Goal: Task Accomplishment & Management: Use online tool/utility

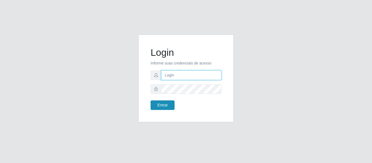
type input "[EMAIL_ADDRESS][DOMAIN_NAME]"
click at [162, 106] on button "Entrar" at bounding box center [163, 106] width 24 height 10
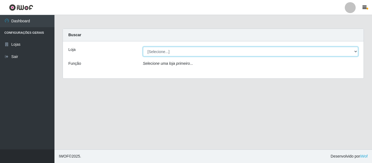
click at [155, 53] on select "[Selecione...] Hiper Queiroz - [GEOGRAPHIC_DATA]" at bounding box center [251, 52] width 216 height 10
select select "497"
click at [143, 47] on select "[Selecione...] Hiper Queiroz - [GEOGRAPHIC_DATA]" at bounding box center [251, 52] width 216 height 10
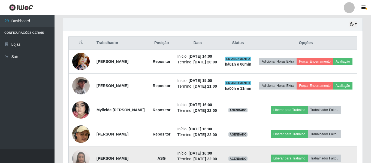
scroll to position [189, 0]
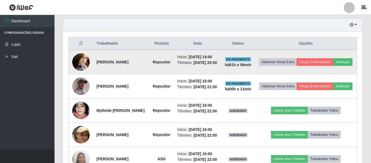
click at [80, 68] on img at bounding box center [80, 61] width 17 height 23
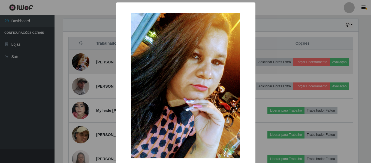
scroll to position [113, 297]
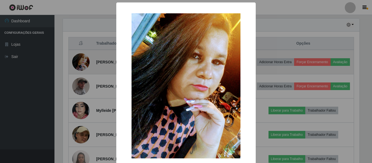
click at [80, 68] on div "× OK Cancel" at bounding box center [186, 81] width 372 height 163
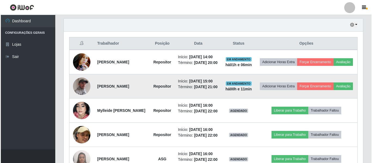
scroll to position [113, 300]
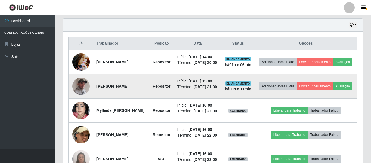
click at [86, 96] on img at bounding box center [80, 87] width 17 height 22
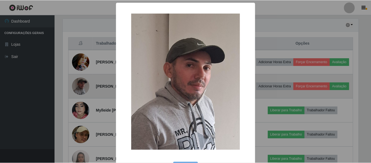
scroll to position [113, 297]
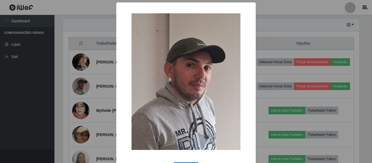
click at [72, 101] on div "× OK Cancel" at bounding box center [186, 81] width 372 height 163
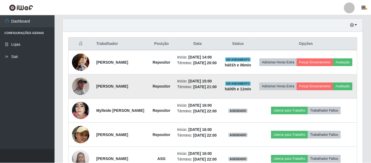
scroll to position [113, 300]
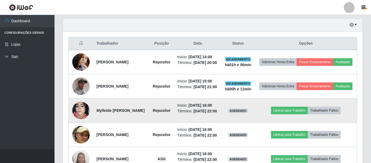
click at [80, 119] on img at bounding box center [80, 110] width 17 height 31
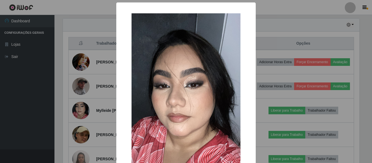
click at [176, 104] on img at bounding box center [186, 110] width 109 height 194
click at [89, 117] on div "× OK Cancel" at bounding box center [186, 81] width 372 height 163
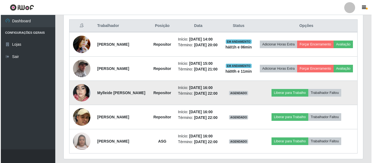
scroll to position [216, 0]
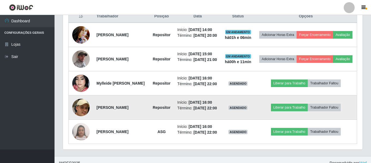
click at [80, 123] on img at bounding box center [80, 107] width 17 height 45
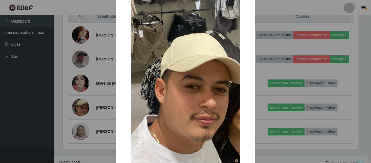
scroll to position [82, 0]
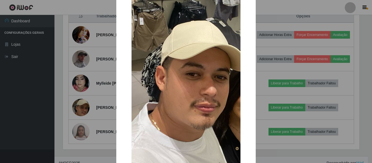
click at [268, 12] on div "× OK Cancel" at bounding box center [186, 81] width 372 height 163
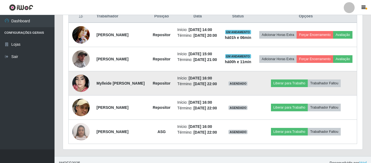
scroll to position [243, 0]
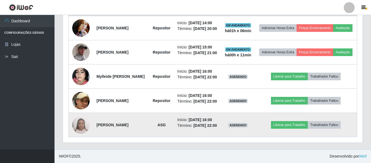
click at [78, 121] on img at bounding box center [80, 124] width 17 height 23
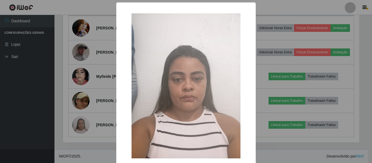
click at [272, 65] on div "× OK Cancel" at bounding box center [186, 81] width 372 height 163
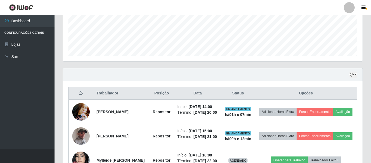
scroll to position [134, 0]
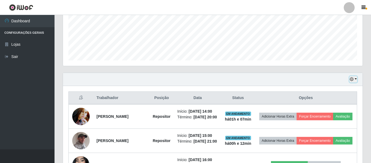
click at [356, 80] on button "button" at bounding box center [354, 79] width 8 height 6
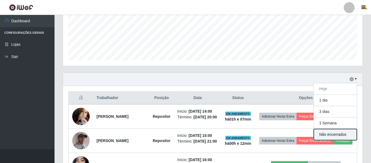
click at [326, 136] on button "Não encerrados" at bounding box center [335, 134] width 43 height 11
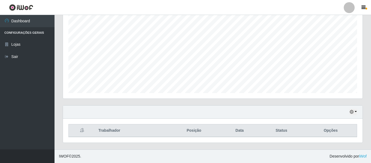
click at [353, 117] on div "Hoje 1 dia 3 dias 1 Semana Não encerrados" at bounding box center [213, 112] width 300 height 13
click at [356, 113] on button "button" at bounding box center [354, 112] width 8 height 6
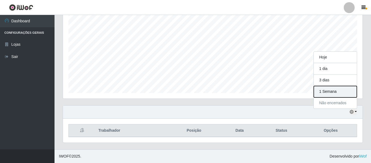
click at [327, 92] on button "1 Semana" at bounding box center [335, 91] width 43 height 11
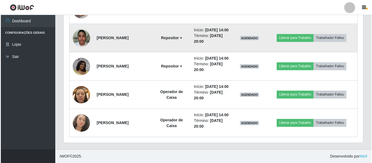
scroll to position [817, 0]
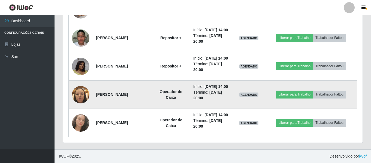
click at [84, 86] on img at bounding box center [80, 94] width 17 height 23
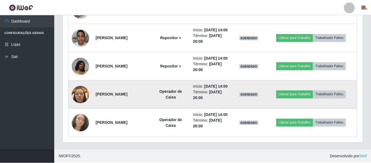
scroll to position [113, 297]
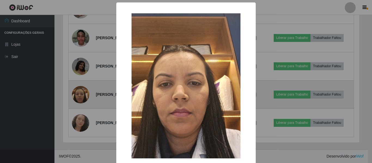
click at [84, 86] on div "× OK Cancel" at bounding box center [186, 81] width 372 height 163
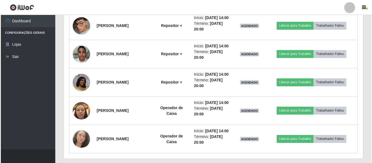
scroll to position [654, 0]
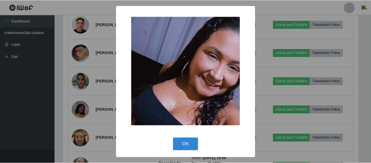
scroll to position [113, 297]
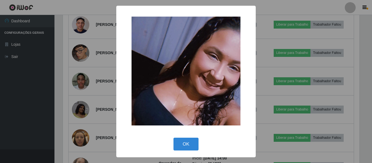
click at [329, 14] on div "× OK Cancel" at bounding box center [186, 81] width 372 height 163
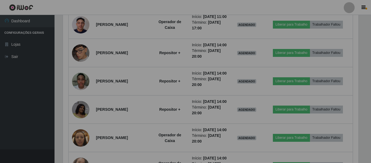
scroll to position [272527, 272341]
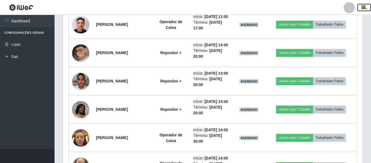
click at [363, 9] on icon "button" at bounding box center [364, 7] width 4 height 5
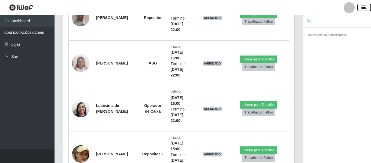
scroll to position [113, 231]
click at [363, 9] on icon "button" at bounding box center [364, 7] width 4 height 5
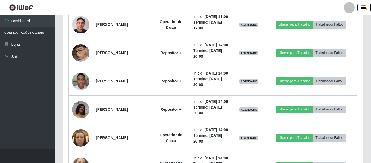
scroll to position [113, 300]
